Goal: Contribute content: Add original content to the website for others to see

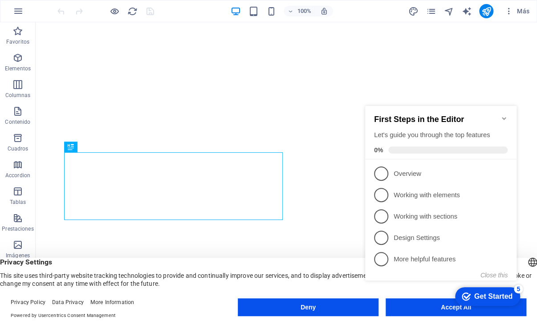
drag, startPoint x: 503, startPoint y: 114, endPoint x: 491, endPoint y: 111, distance: 12.7
click at [504, 117] on icon "Minimize checklist" at bounding box center [504, 118] width 4 height 3
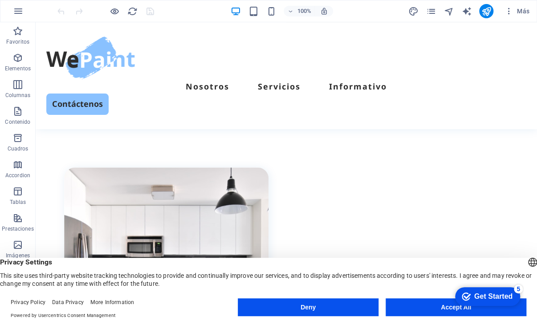
scroll to position [356, 0]
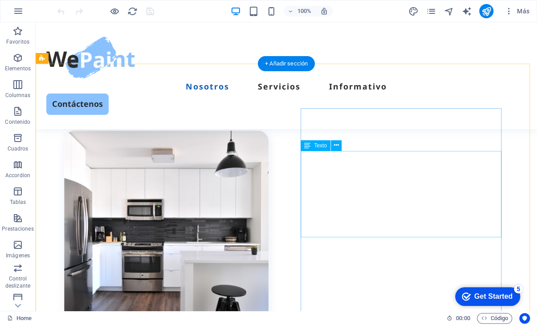
scroll to position [445, 0]
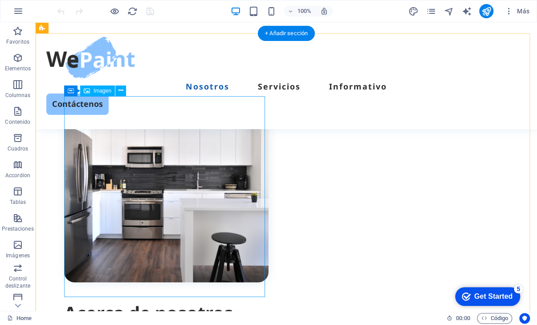
click at [187, 175] on figure at bounding box center [166, 180] width 204 height 204
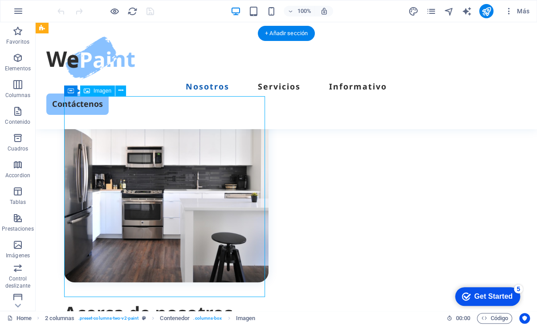
click at [187, 175] on figure at bounding box center [166, 180] width 204 height 204
select select "%"
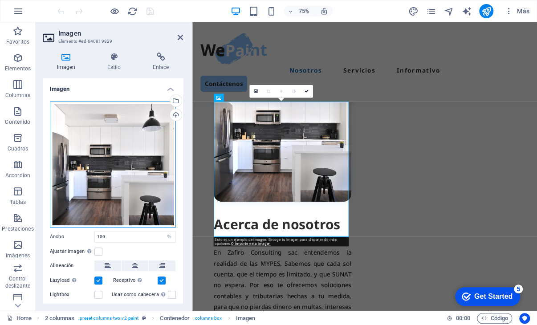
click at [142, 146] on div "Arrastra archivos aquí, haz clic para escoger archivos o selecciona archivos de…" at bounding box center [113, 164] width 126 height 126
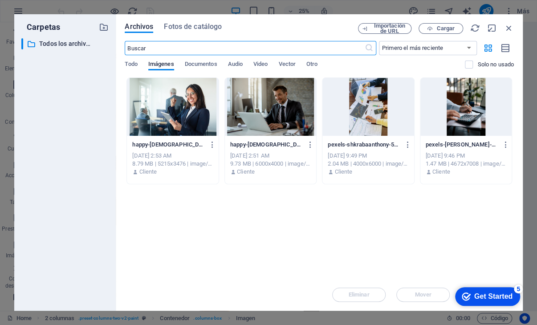
click at [515, 298] on div "checkmark Get Started 5" at bounding box center [487, 296] width 65 height 19
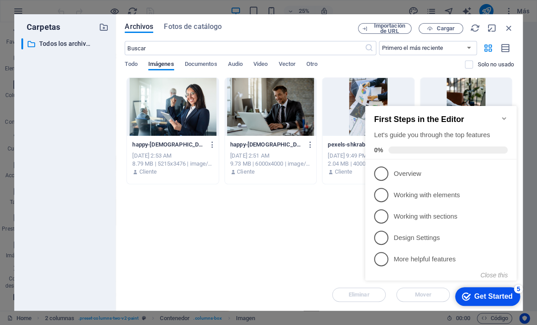
click at [515, 298] on div "checkmark Get Started 5" at bounding box center [487, 296] width 65 height 19
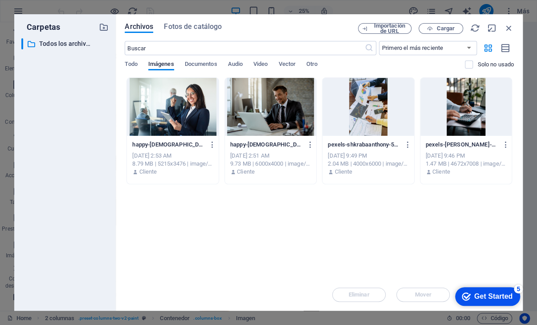
click at [494, 290] on div "checkmark Get Started 5" at bounding box center [487, 296] width 65 height 19
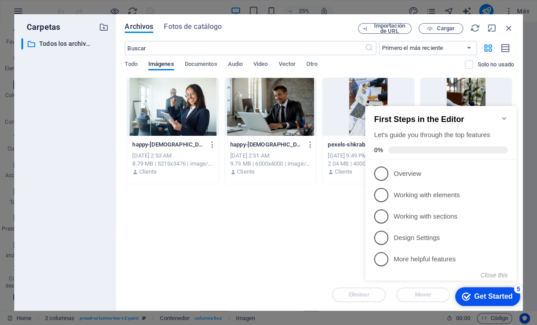
click at [250, 259] on div "Arrastra archivos aquí para cargarlos de inmediato happy-[DEMOGRAPHIC_DATA]-pro…" at bounding box center [319, 177] width 389 height 201
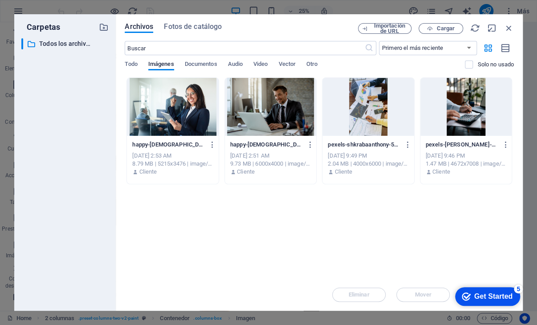
drag, startPoint x: 306, startPoint y: 18, endPoint x: 280, endPoint y: 4, distance: 30.3
click at [280, 4] on div "Carpetas ​ Todos los archivos Todos los archivos Archivos Fotos de catálogo Imp…" at bounding box center [268, 162] width 537 height 325
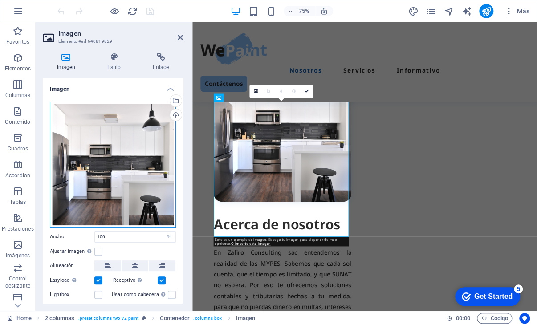
click at [146, 124] on div "Arrastra archivos aquí, haz clic para escoger archivos o selecciona archivos de…" at bounding box center [113, 164] width 126 height 126
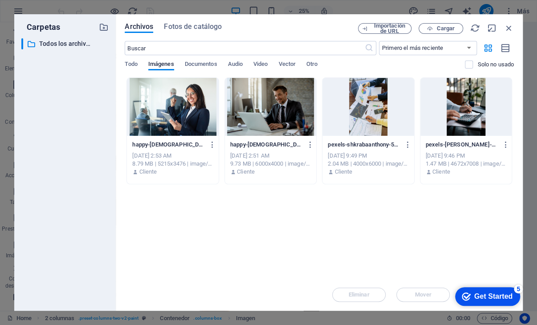
click at [146, 124] on div at bounding box center [172, 107] width 91 height 58
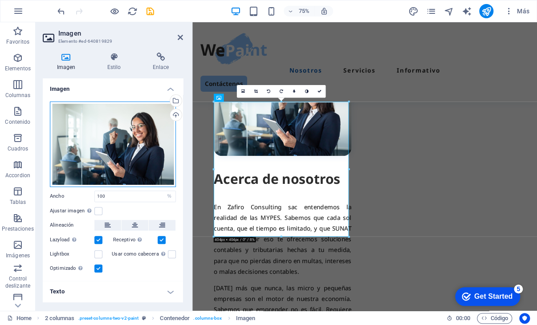
click at [146, 124] on div "Arrastra archivos aquí, haz clic para escoger archivos o selecciona archivos de…" at bounding box center [113, 143] width 126 height 85
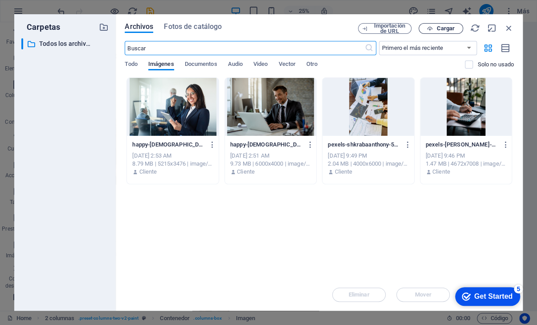
click at [434, 29] on span "Cargar" at bounding box center [440, 29] width 36 height 6
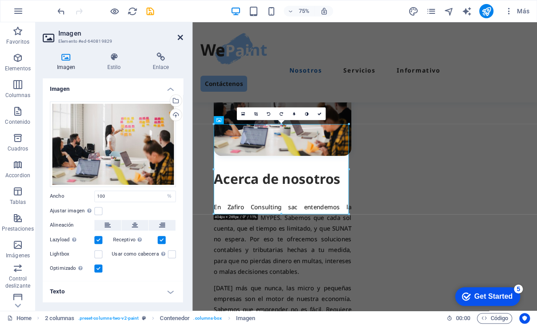
click at [179, 39] on icon at bounding box center [180, 37] width 5 height 7
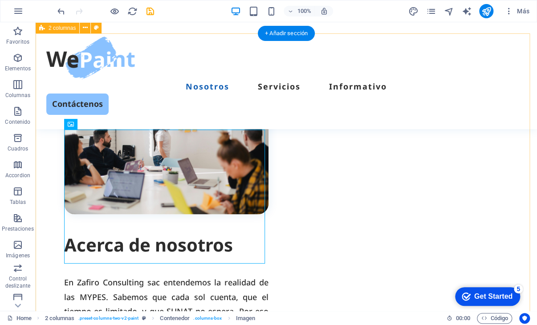
click at [280, 102] on div "Acerca de nosotros En Zafiro Consulting sac entendemos la realidad de las MYPES…" at bounding box center [286, 273] width 501 height 480
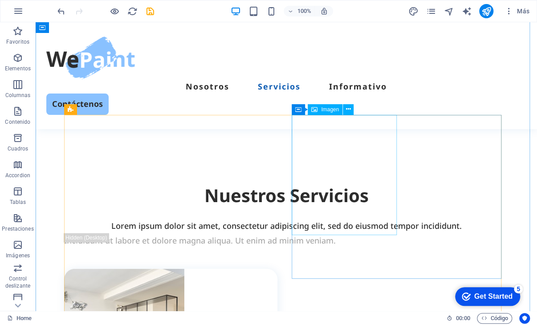
scroll to position [834, 0]
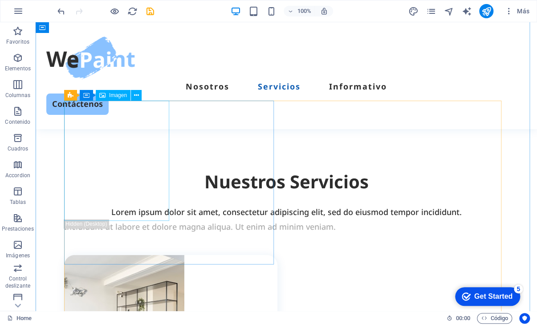
click at [123, 255] on figure at bounding box center [170, 315] width 213 height 120
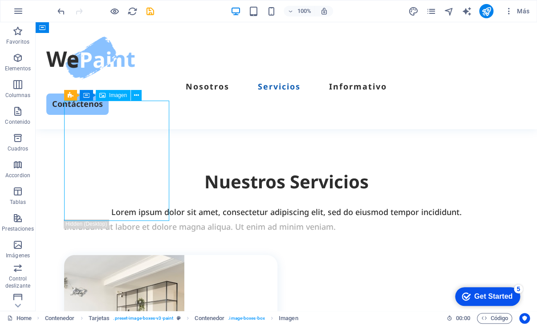
click at [123, 255] on figure at bounding box center [170, 315] width 213 height 120
select select "px"
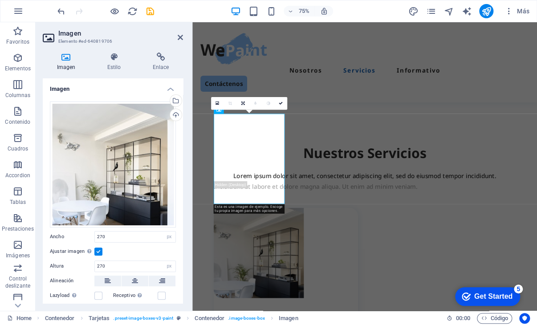
scroll to position [877, 0]
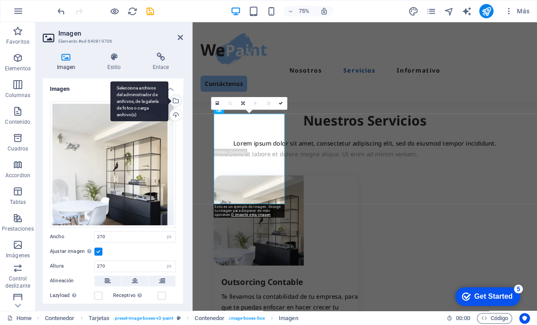
click at [175, 99] on div "Selecciona archivos del administrador de archivos, de la galería de fotos o car…" at bounding box center [174, 101] width 13 height 13
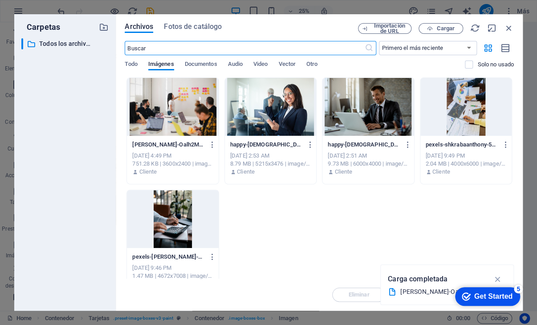
scroll to position [834, 0]
click at [436, 28] on span "Cargar" at bounding box center [445, 28] width 18 height 5
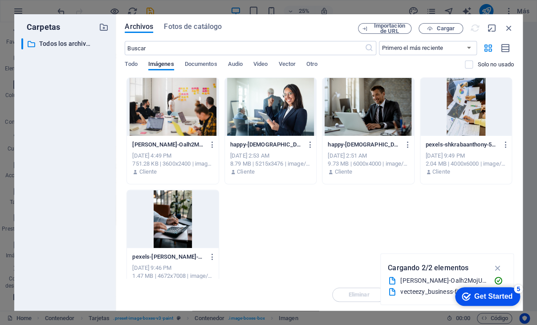
click at [497, 266] on icon "button" at bounding box center [497, 268] width 10 height 10
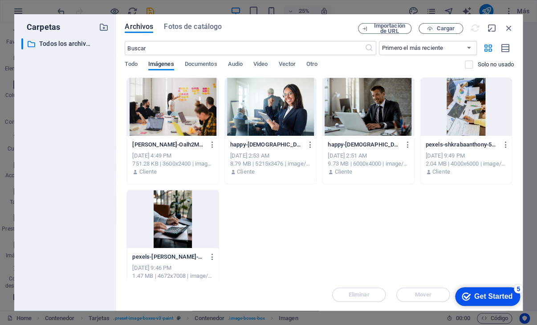
scroll to position [877, 0]
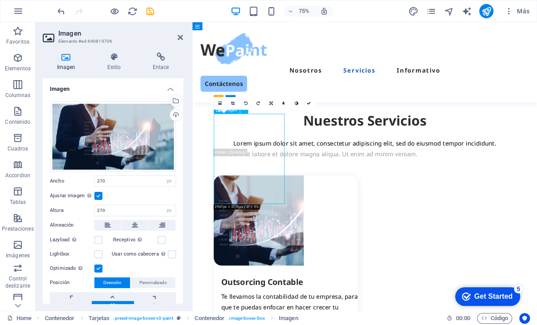
drag, startPoint x: 250, startPoint y: 206, endPoint x: 266, endPoint y: 203, distance: 15.8
click at [266, 227] on figure at bounding box center [317, 287] width 192 height 120
click at [281, 227] on figure at bounding box center [317, 287] width 192 height 120
click at [275, 227] on figure at bounding box center [317, 287] width 192 height 120
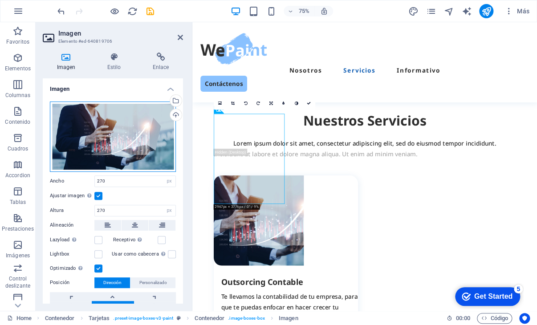
click at [127, 141] on div "Arrastra archivos aquí, haz clic para escoger archivos o selecciona archivos de…" at bounding box center [113, 136] width 126 height 70
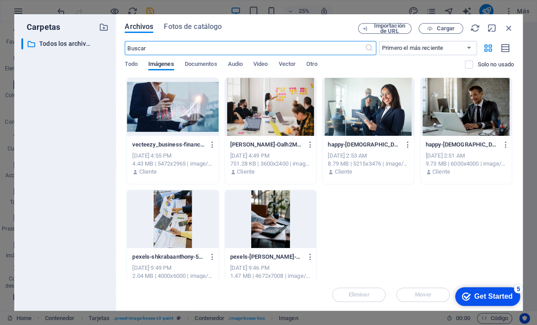
scroll to position [834, 0]
click at [504, 27] on icon "button" at bounding box center [509, 28] width 10 height 10
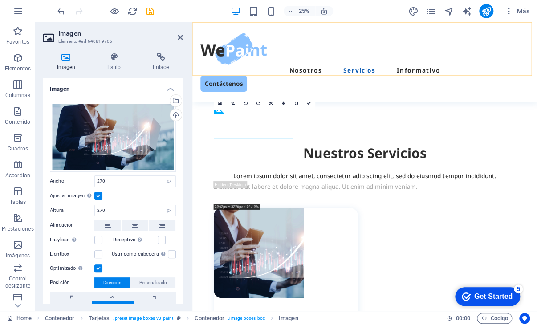
scroll to position [877, 0]
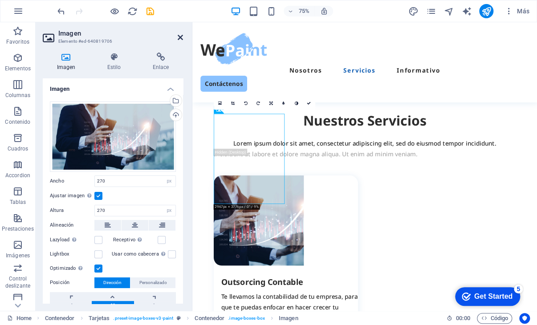
click at [181, 36] on icon at bounding box center [180, 37] width 5 height 7
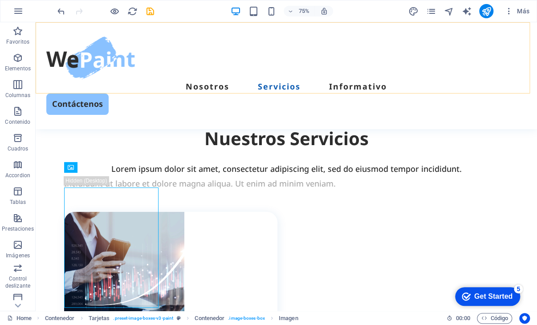
scroll to position [834, 0]
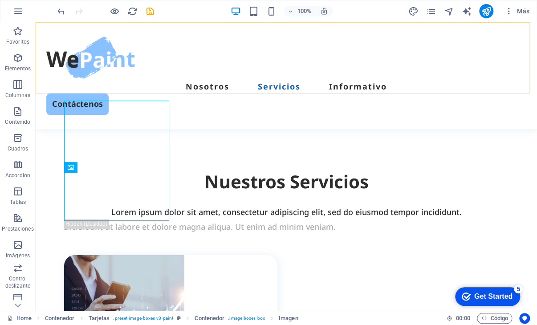
click at [392, 75] on div "Nosotros Servicios Informativo Contáctenos" at bounding box center [286, 75] width 501 height 107
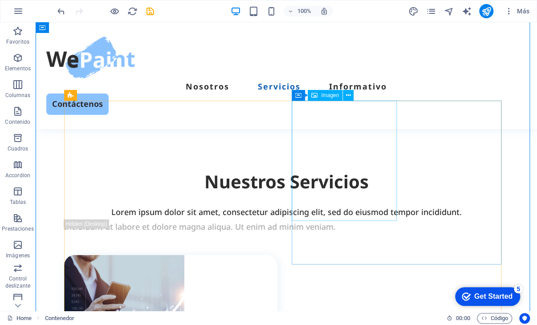
select select "px"
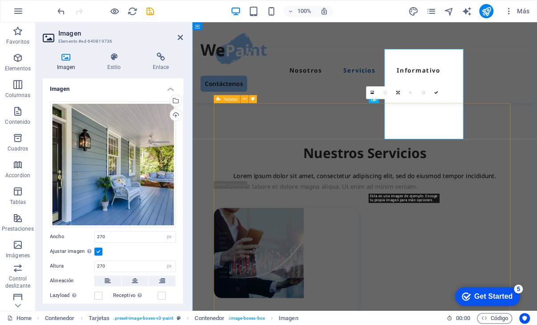
scroll to position [877, 0]
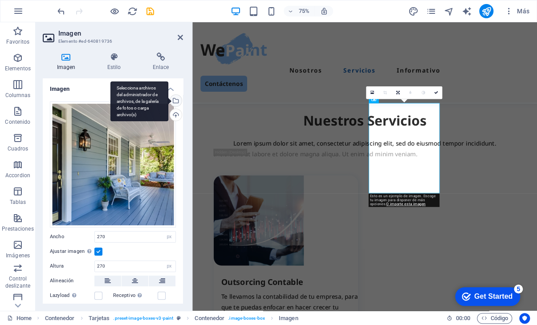
click at [178, 101] on div "Selecciona archivos del administrador de archivos, de la galería de fotos o car…" at bounding box center [174, 101] width 13 height 13
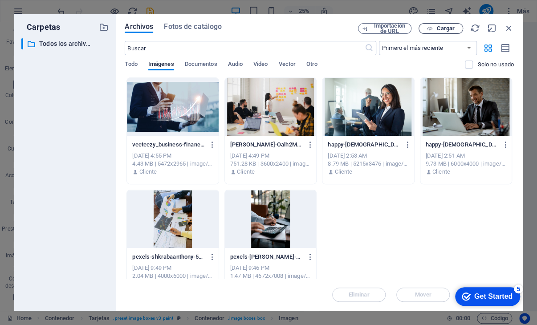
click at [442, 28] on span "Cargar" at bounding box center [445, 28] width 18 height 5
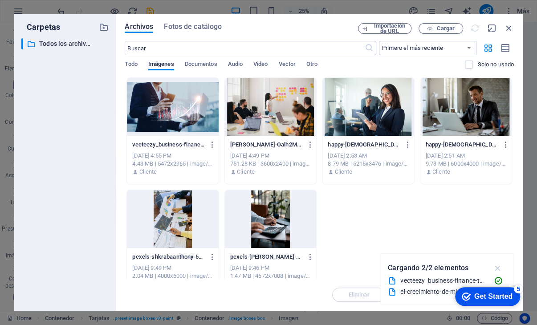
click at [495, 266] on icon "button" at bounding box center [497, 268] width 10 height 10
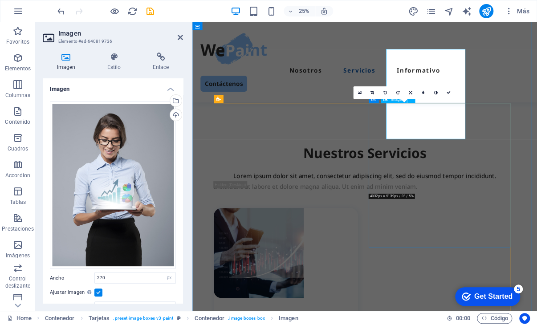
scroll to position [877, 0]
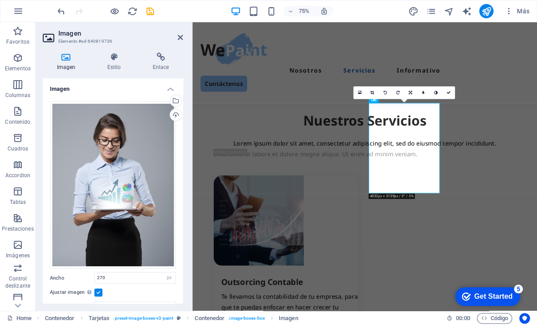
click at [180, 41] on header "Imagen Elemento #ed-640819736" at bounding box center [113, 33] width 140 height 23
click at [180, 37] on icon at bounding box center [180, 37] width 5 height 7
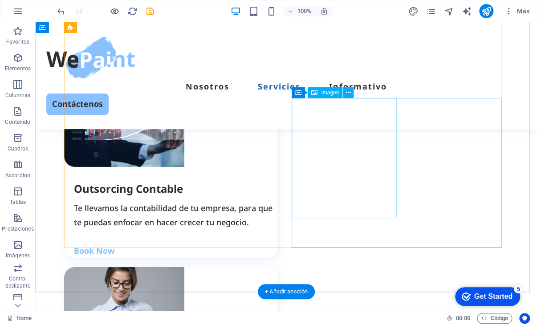
scroll to position [1057, 0]
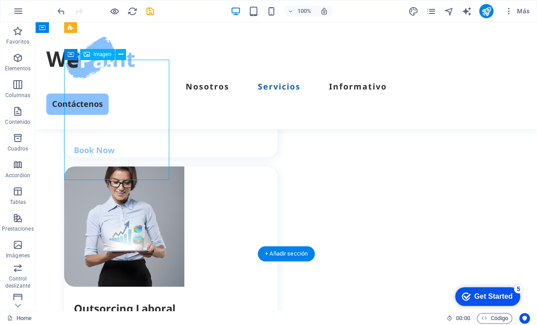
select select "px"
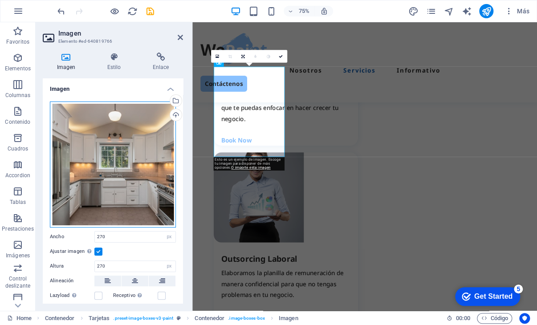
click at [125, 149] on div "Arrastra archivos aquí, haz clic para escoger archivos o selecciona archivos de…" at bounding box center [113, 164] width 126 height 126
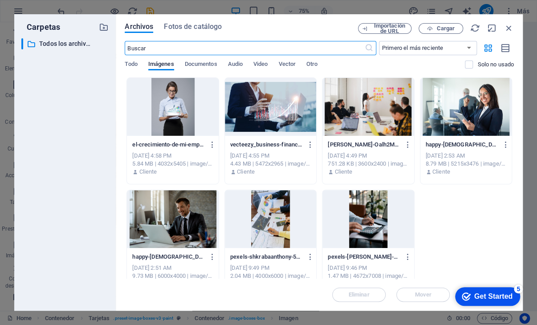
scroll to position [1057, 0]
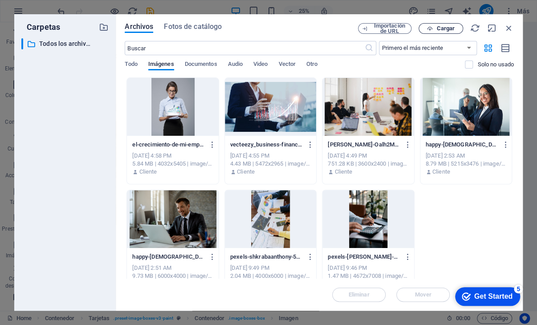
click at [437, 26] on span "Cargar" at bounding box center [445, 28] width 18 height 5
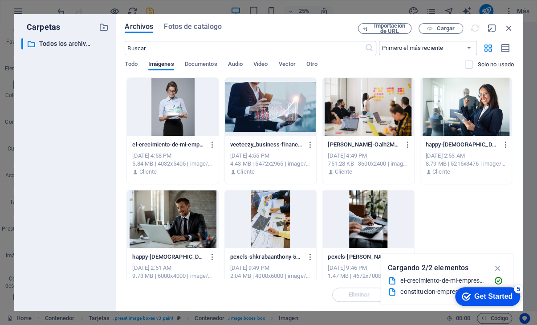
scroll to position [1143, 0]
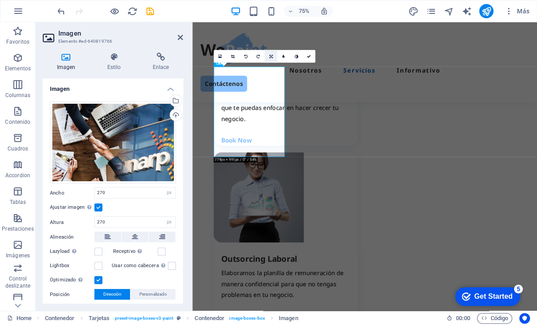
click at [271, 57] on icon at bounding box center [271, 56] width 4 height 4
click at [284, 57] on icon at bounding box center [283, 56] width 3 height 4
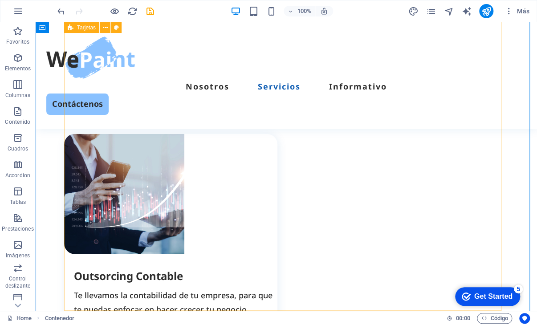
scroll to position [968, 0]
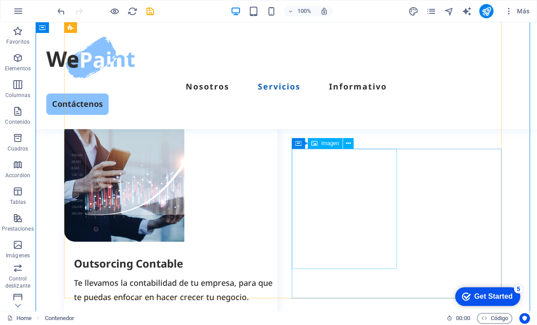
select select "px"
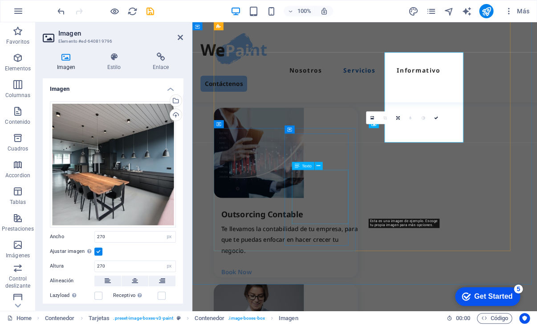
scroll to position [1054, 0]
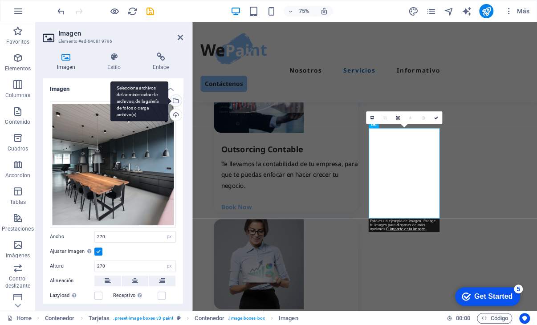
click at [176, 99] on div "Selecciona archivos del administrador de archivos, de la galería de fotos o car…" at bounding box center [174, 101] width 13 height 13
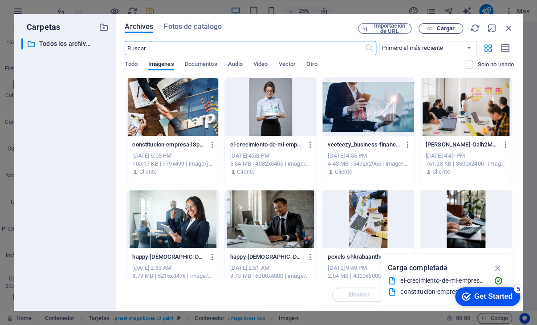
click at [436, 26] on span "Cargar" at bounding box center [445, 28] width 18 height 5
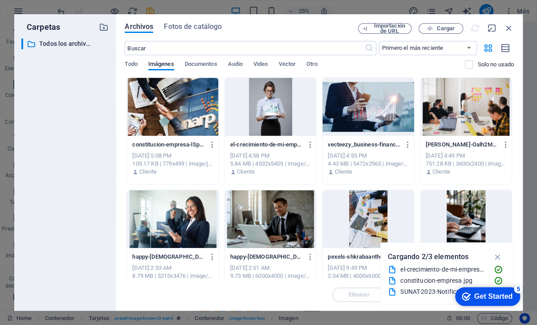
scroll to position [1054, 0]
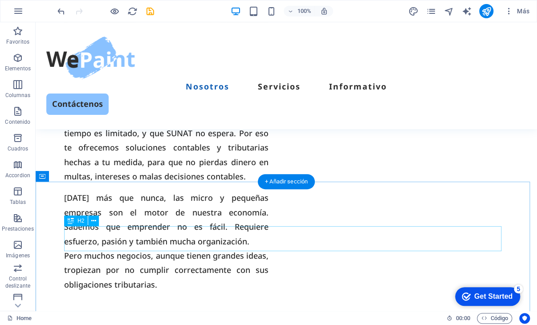
scroll to position [668, 0]
